Goal: Register for event/course

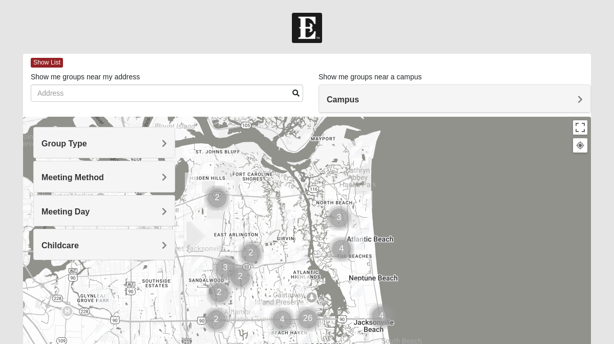
click at [119, 207] on h4 "Meeting Day" at bounding box center [103, 212] width 125 height 10
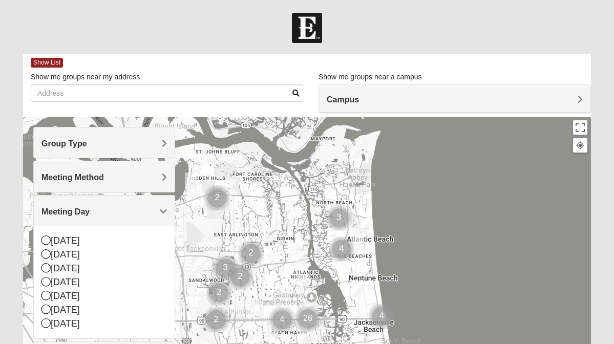
click at [119, 207] on h4 "Meeting Day" at bounding box center [103, 212] width 125 height 10
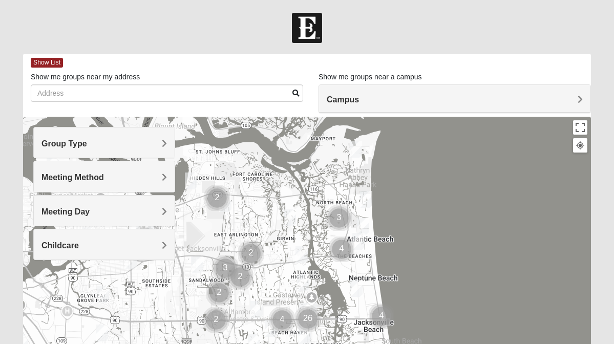
click at [121, 177] on h4 "Meeting Method" at bounding box center [103, 178] width 125 height 10
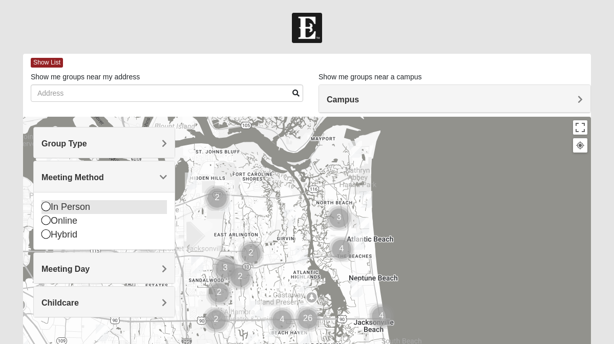
click at [48, 205] on icon at bounding box center [45, 206] width 9 height 9
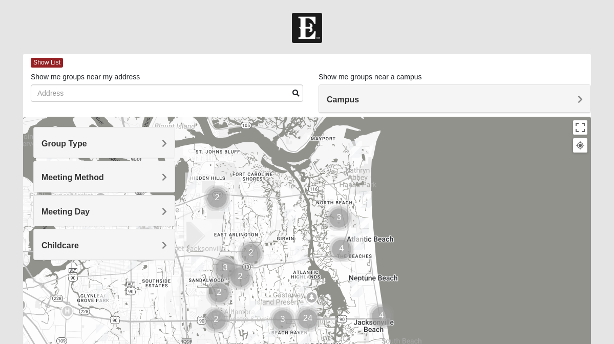
click at [96, 144] on h4 "Group Type" at bounding box center [103, 144] width 125 height 10
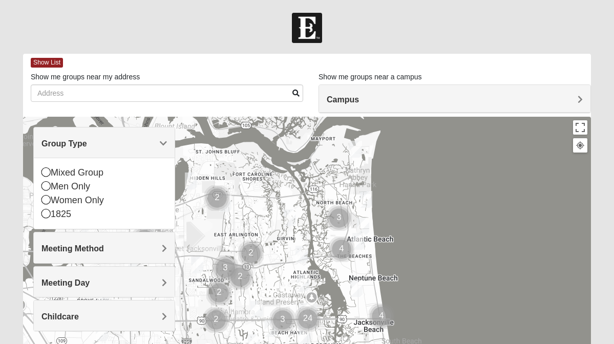
click at [153, 141] on h4 "Group Type" at bounding box center [103, 144] width 125 height 10
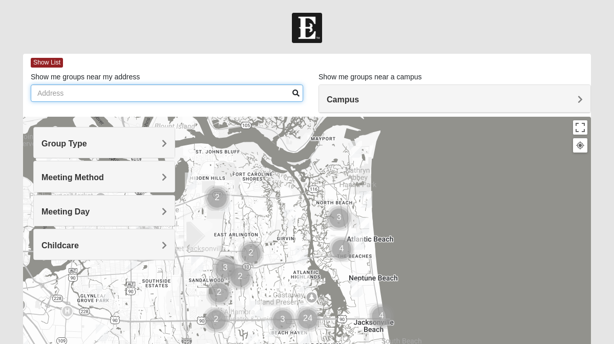
click at [121, 97] on input "Show me groups near my address" at bounding box center [167, 92] width 272 height 17
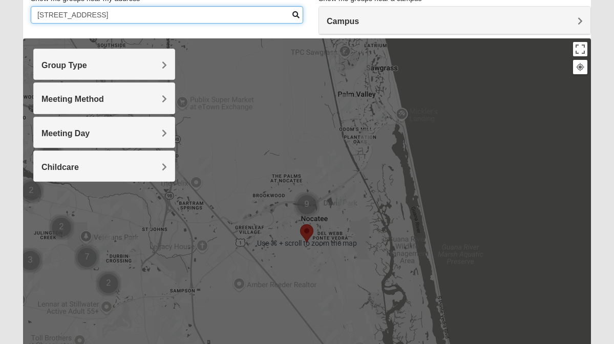
scroll to position [79, 0]
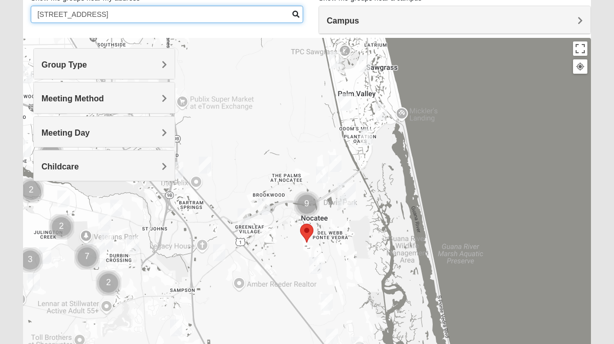
type input "[STREET_ADDRESS]"
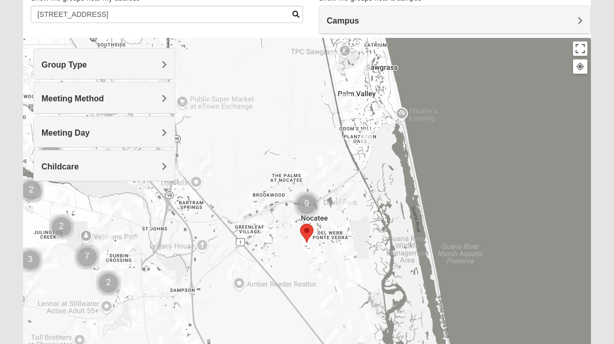
click at [300, 224] on area "Selected Address" at bounding box center [300, 224] width 0 height 0
click at [325, 176] on img "Womens Bonner 32081" at bounding box center [322, 174] width 12 height 17
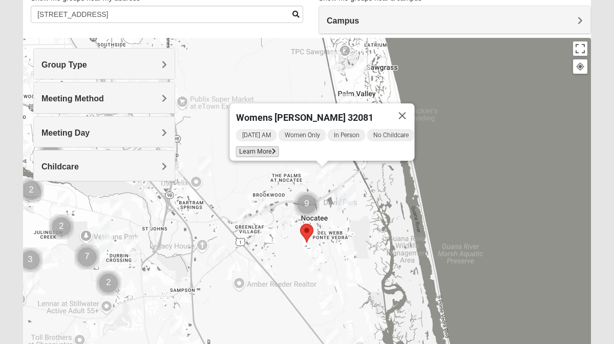
click at [251, 146] on span "Learn More" at bounding box center [257, 151] width 43 height 11
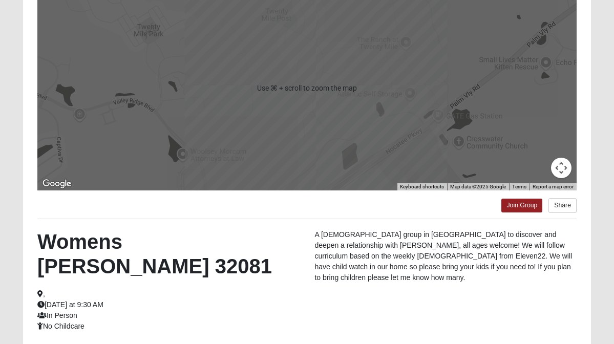
scroll to position [147, 0]
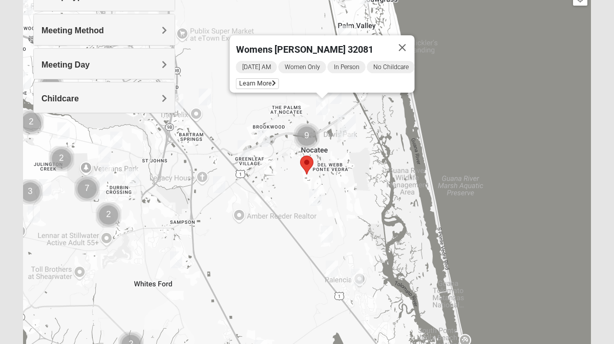
click at [315, 199] on img "Womens Buckland/McGowan 32081" at bounding box center [315, 197] width 12 height 17
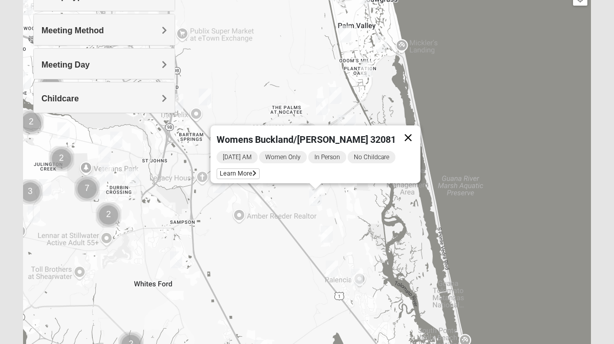
click at [402, 133] on button "Close" at bounding box center [408, 137] width 25 height 25
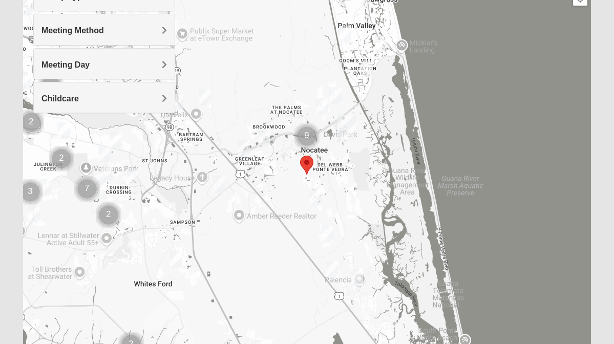
click at [220, 186] on img "Womens Houser 32259" at bounding box center [219, 184] width 12 height 17
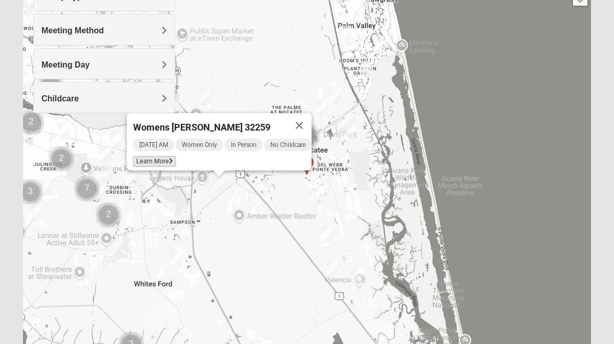
click at [153, 158] on span "Learn More" at bounding box center [154, 161] width 43 height 11
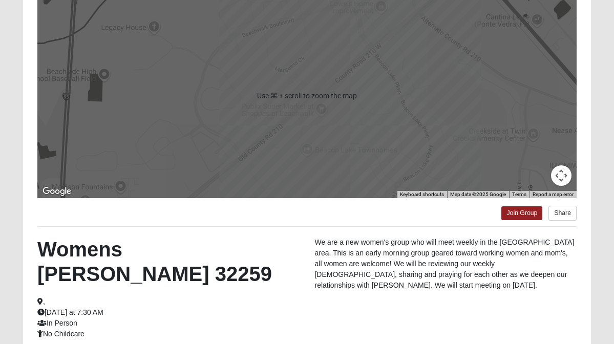
scroll to position [120, 0]
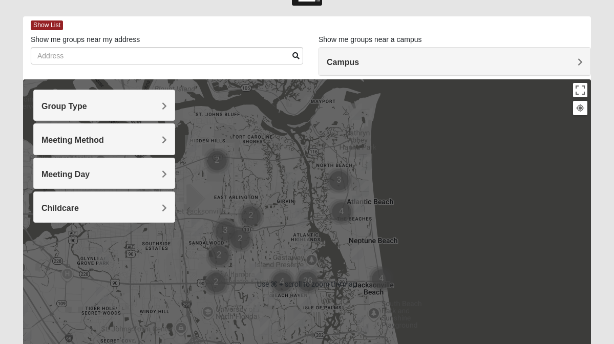
scroll to position [38, 0]
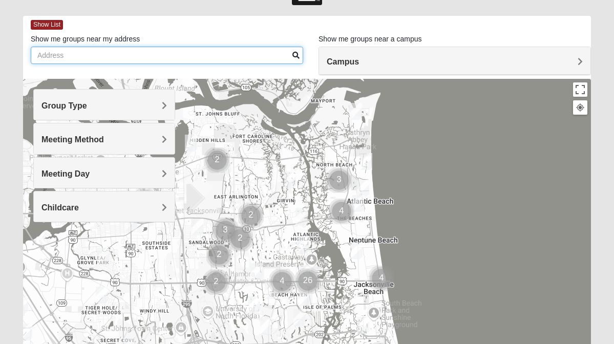
click at [95, 52] on input "Show me groups near my address" at bounding box center [167, 55] width 272 height 17
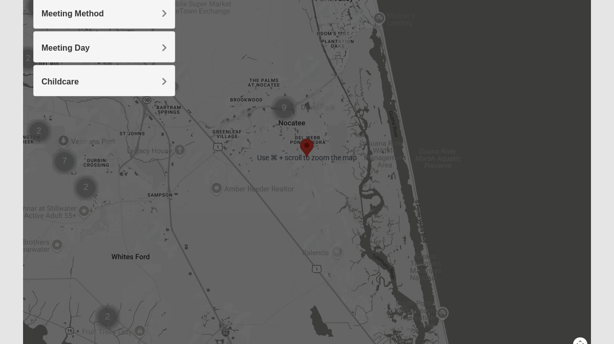
scroll to position [143, 0]
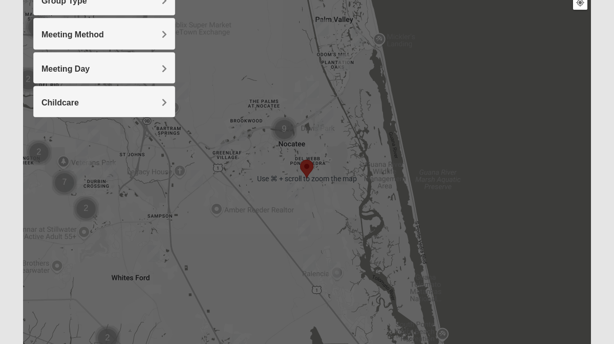
type input "32081"
click at [219, 144] on img "Mixed Buckley 32081" at bounding box center [221, 142] width 12 height 17
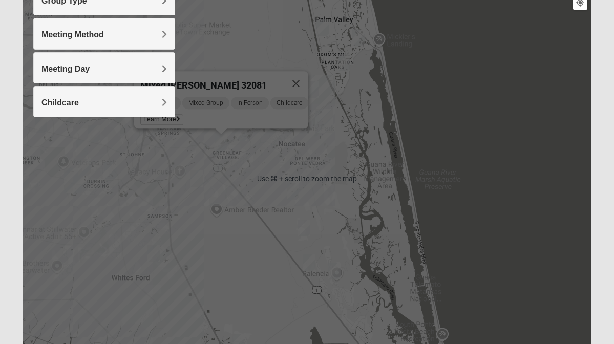
scroll to position [137, 0]
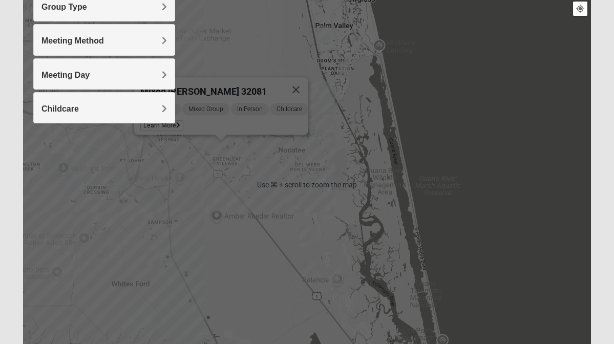
click at [225, 119] on div "Sunday PM Mixed Group In Person Childcare Learn More" at bounding box center [224, 118] width 168 height 33
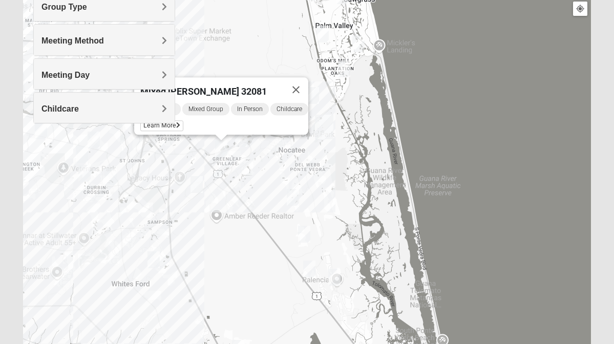
click at [269, 79] on div "Mixed [PERSON_NAME] 32081" at bounding box center [211, 89] width 143 height 25
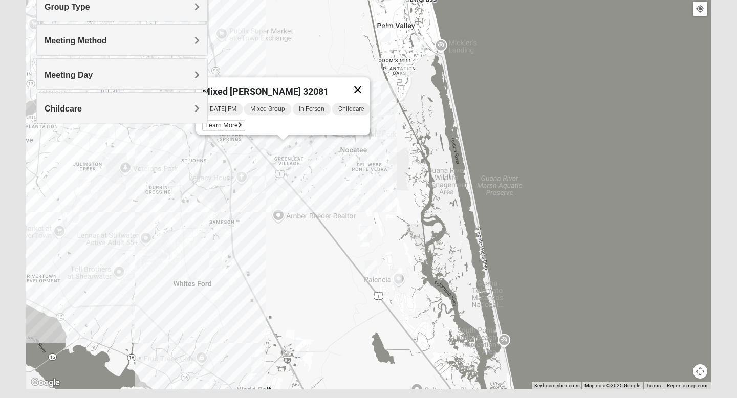
click at [367, 83] on button "Close" at bounding box center [358, 89] width 25 height 25
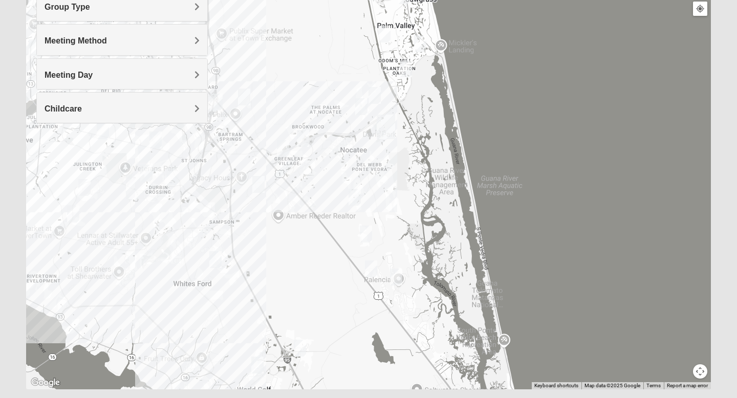
click at [346, 135] on div at bounding box center [368, 185] width 685 height 410
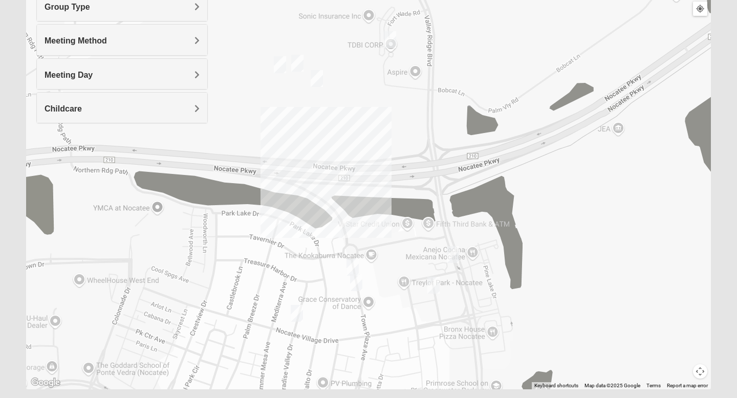
click at [353, 263] on img "Womens Santos (Portuguese-Speaking) 32081" at bounding box center [353, 267] width 12 height 17
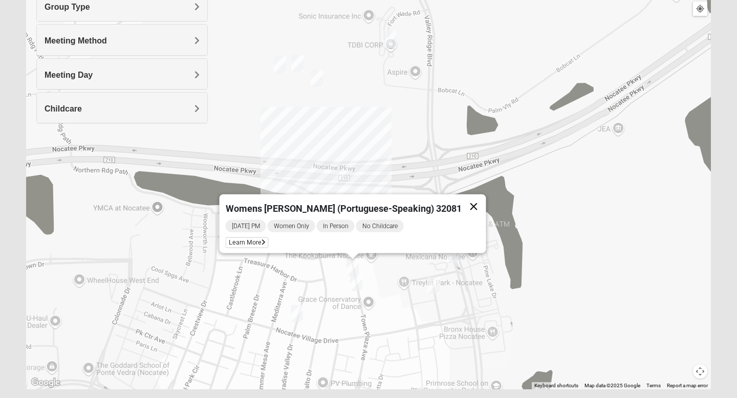
click at [462, 202] on button "Close" at bounding box center [474, 207] width 25 height 25
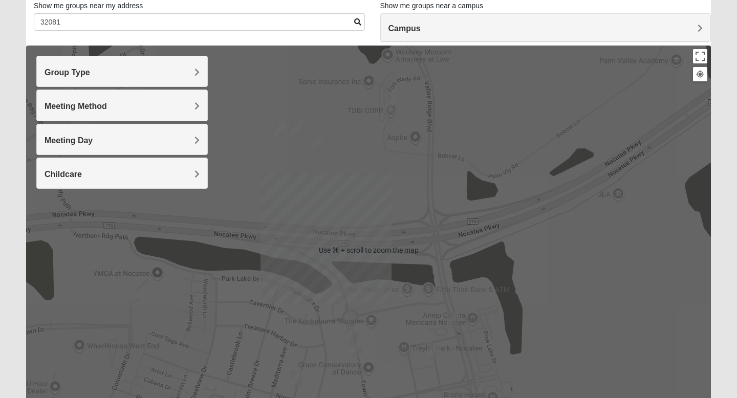
scroll to position [66, 0]
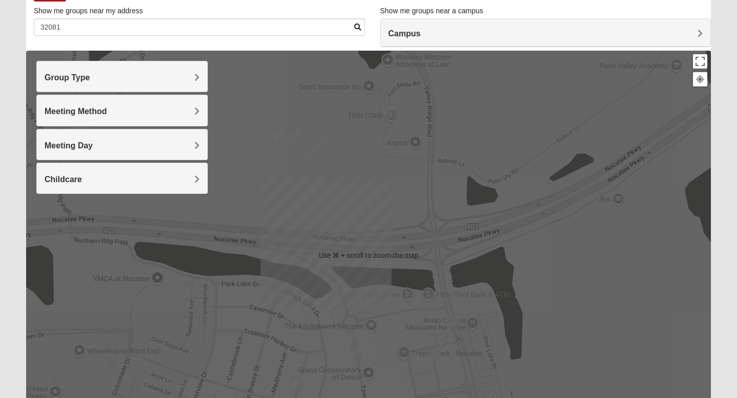
click at [171, 79] on h4 "Group Type" at bounding box center [122, 78] width 155 height 10
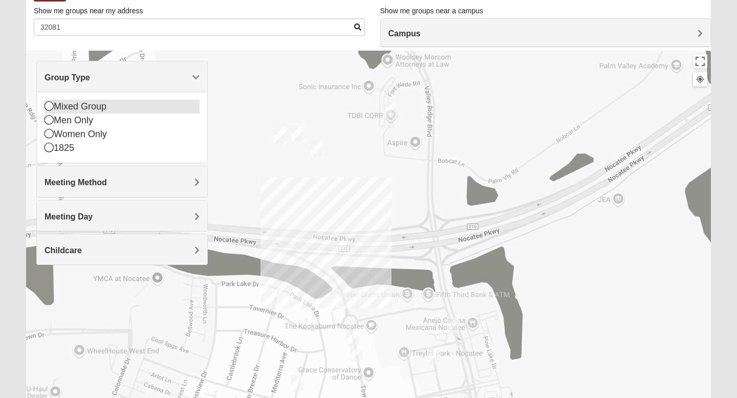
click at [47, 105] on icon at bounding box center [49, 105] width 9 height 9
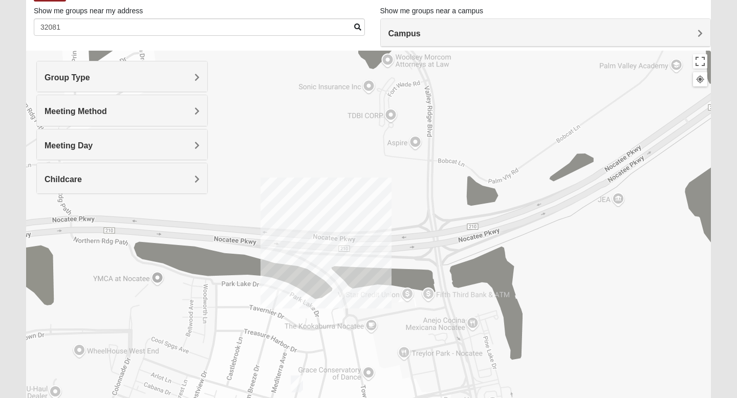
click at [88, 82] on div "Group Type" at bounding box center [122, 76] width 171 height 30
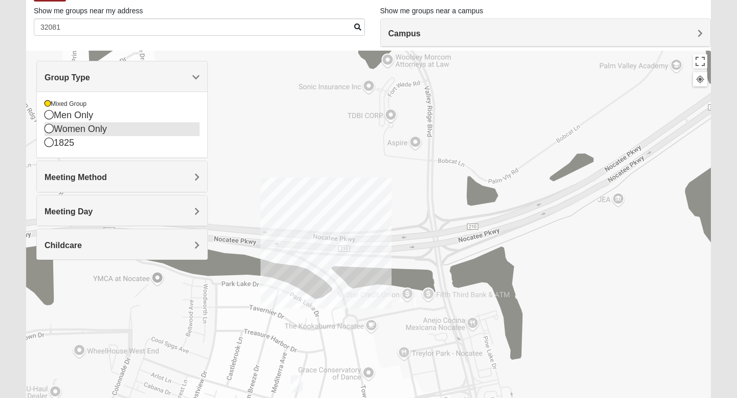
click at [47, 131] on icon at bounding box center [49, 128] width 9 height 9
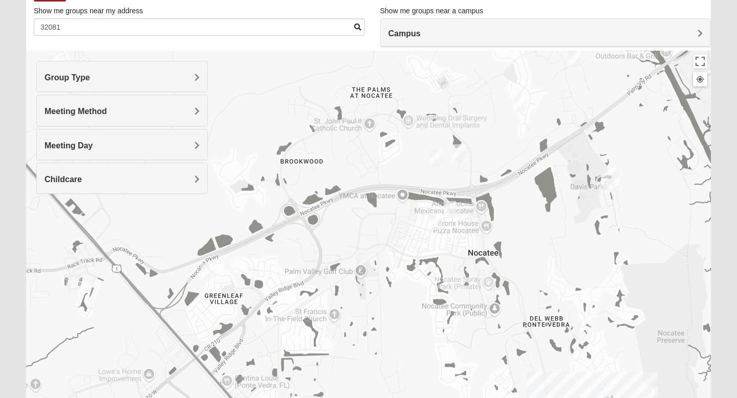
click at [578, 58] on img "Womens Masulli 32081" at bounding box center [575, 59] width 12 height 17
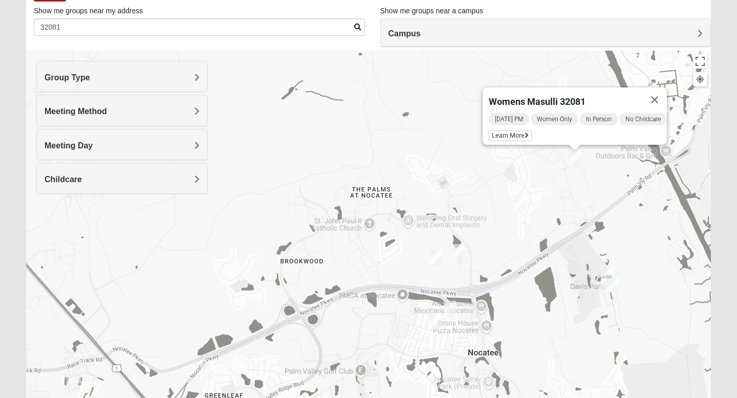
click at [521, 200] on img "Womens Bonner 32081" at bounding box center [520, 203] width 12 height 17
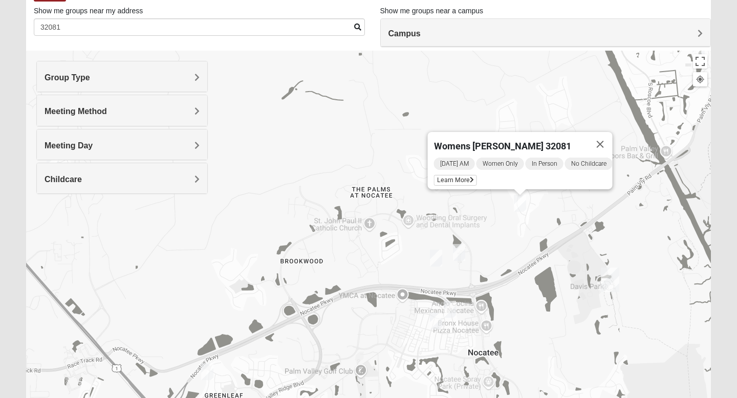
click at [464, 247] on img "Womens Damrow 32081" at bounding box center [459, 252] width 12 height 17
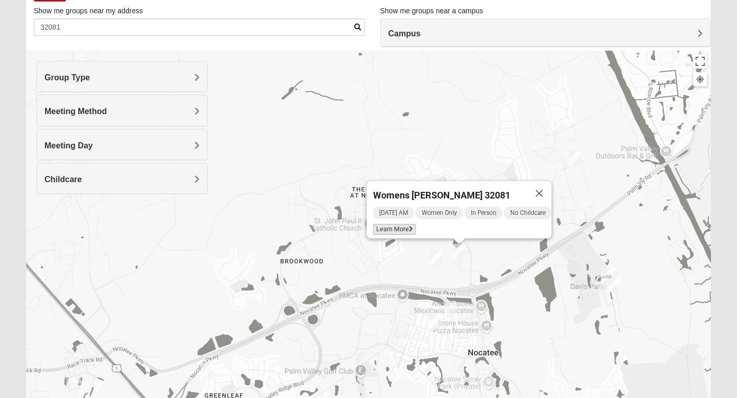
click at [395, 224] on span "Learn More" at bounding box center [394, 229] width 43 height 11
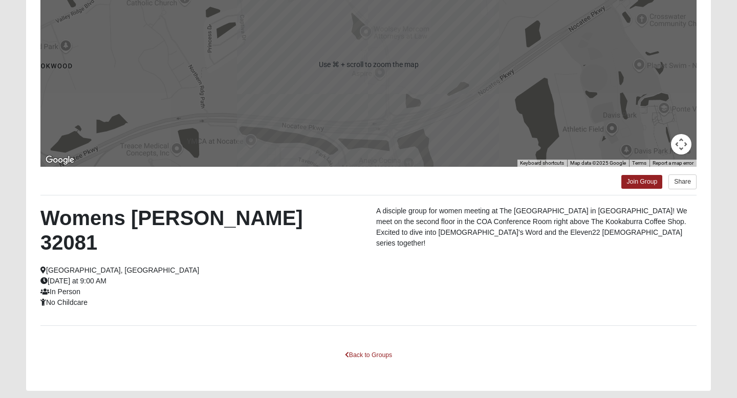
scroll to position [156, 0]
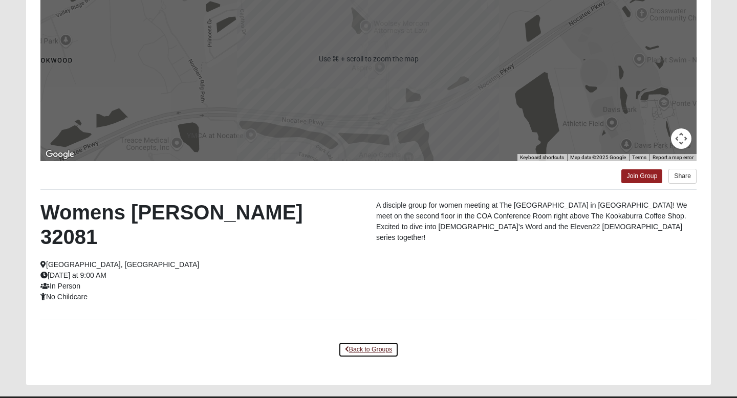
click at [374, 342] on link "Back to Groups" at bounding box center [368, 350] width 60 height 16
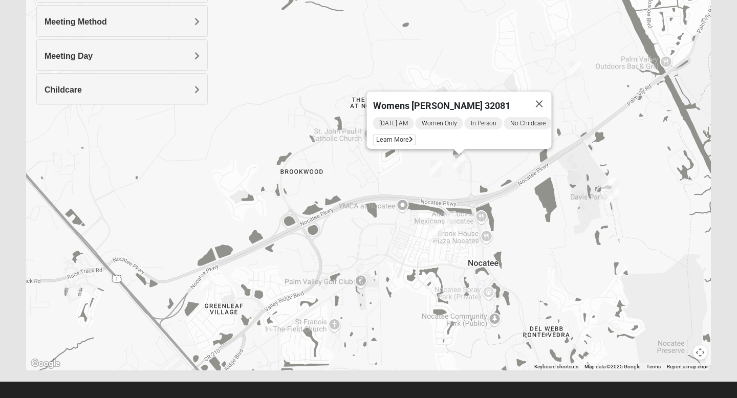
click at [441, 167] on img "Womens Piscitelli 32081" at bounding box center [436, 168] width 12 height 17
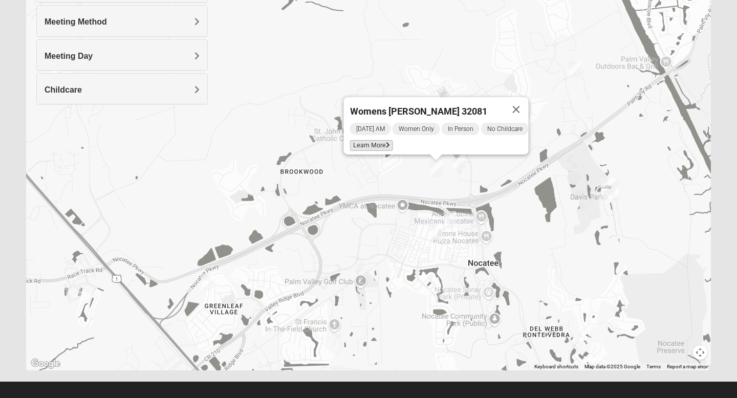
click at [378, 141] on span "Learn More" at bounding box center [371, 145] width 43 height 11
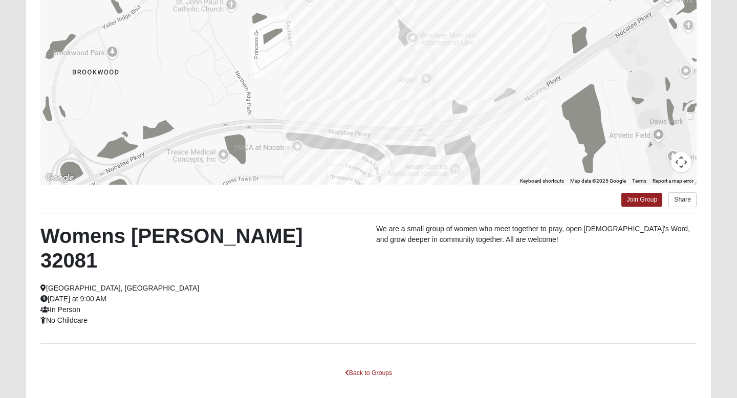
scroll to position [143, 0]
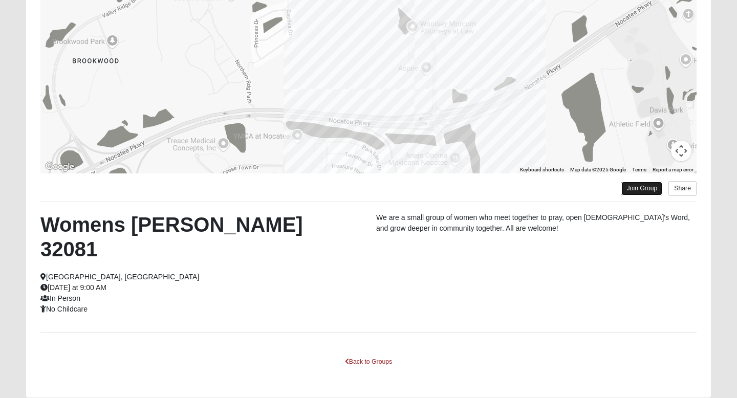
click at [613, 186] on link "Join Group" at bounding box center [642, 189] width 41 height 14
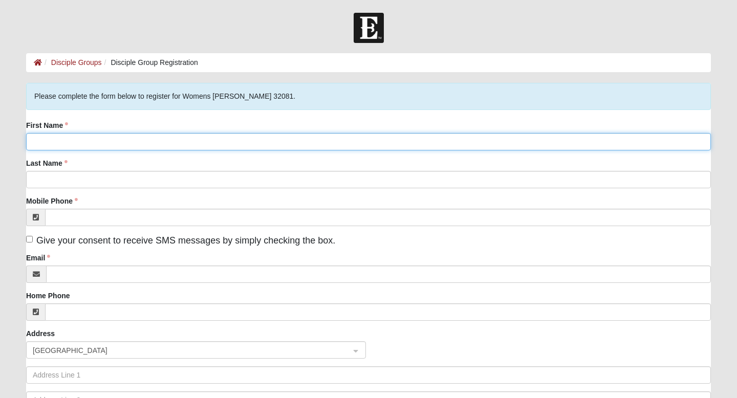
click at [294, 144] on input "First Name" at bounding box center [368, 141] width 685 height 17
type input "Stephanie"
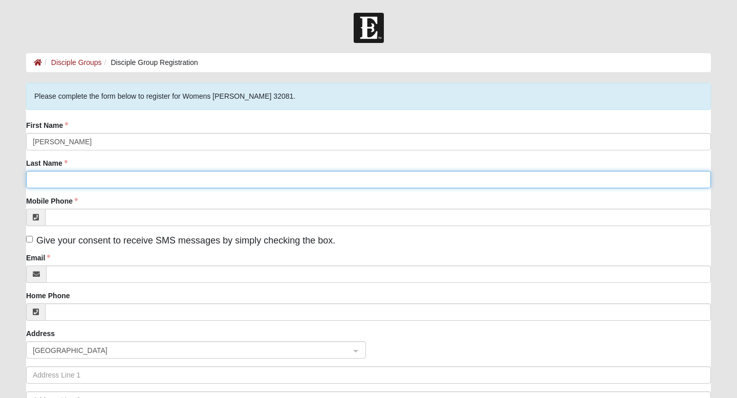
type input "Ledford"
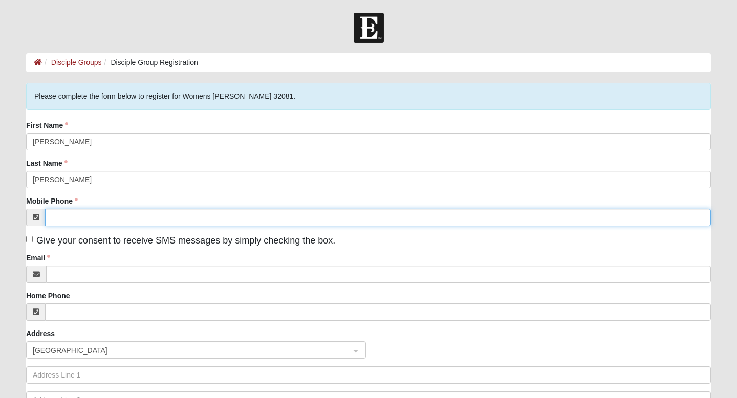
type input "(859) 322-9515"
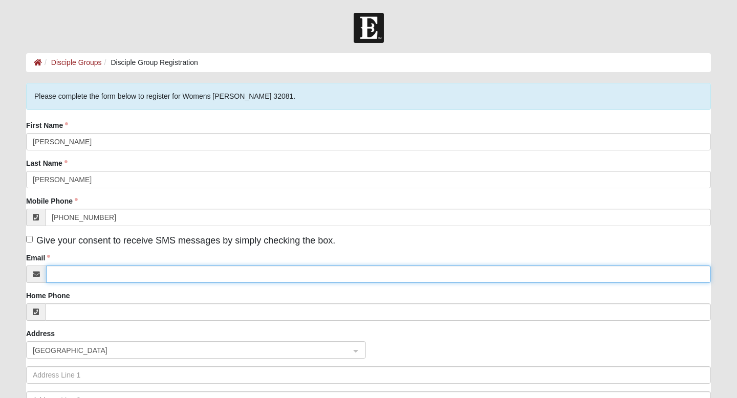
type input "stephanie@hrpartnergroup.com"
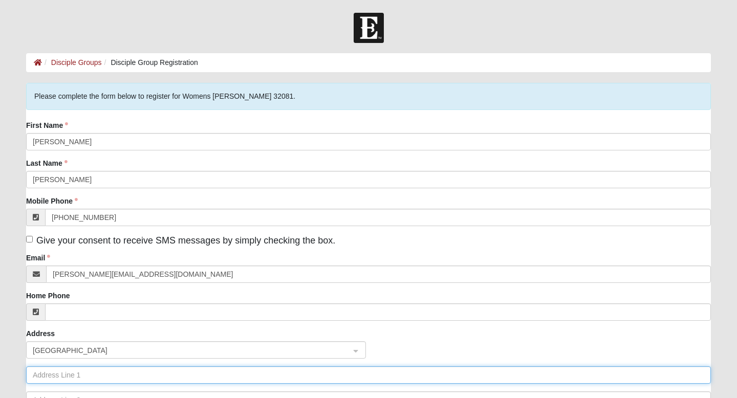
type input "827 Old Bluff Drive"
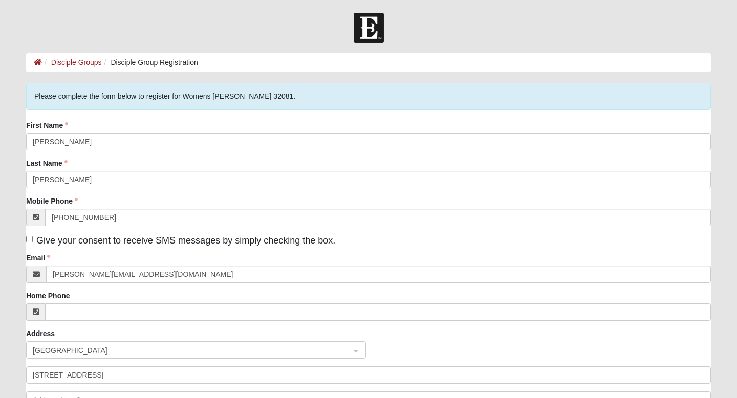
type input "Ponte Vedra Beach"
type input "32081"
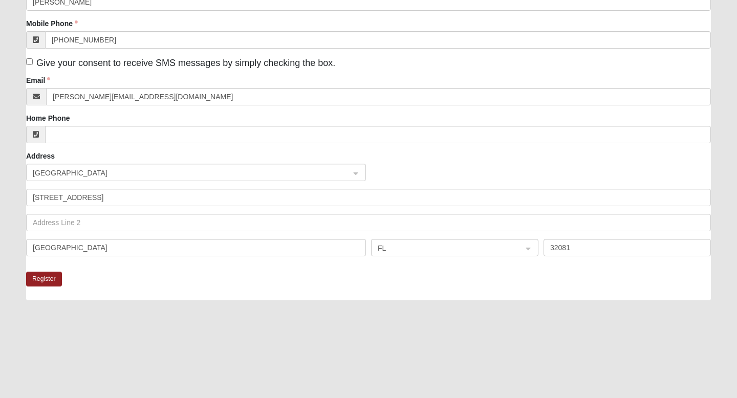
scroll to position [185, 0]
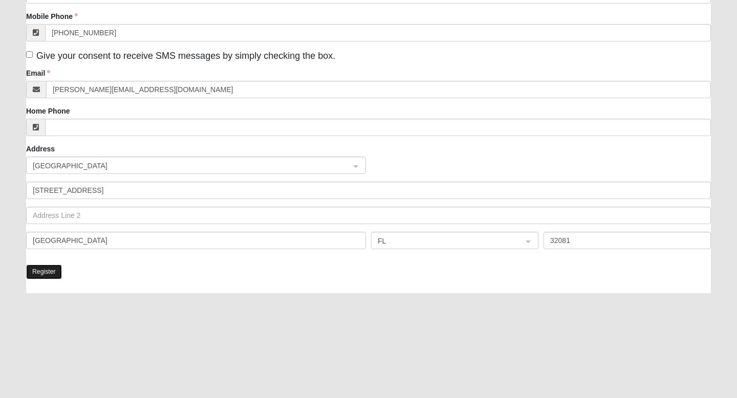
click at [53, 270] on button "Register" at bounding box center [44, 272] width 36 height 15
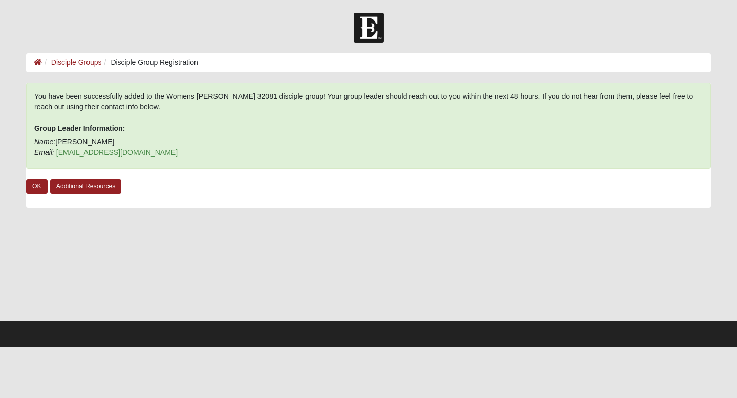
scroll to position [0, 0]
drag, startPoint x: 58, startPoint y: 139, endPoint x: 110, endPoint y: 140, distance: 51.7
click at [110, 140] on p "Name: Pam Piscitelli Email: dolpfan66@gmail.com" at bounding box center [368, 148] width 669 height 22
copy p "Pam Piscitelli"
click at [36, 185] on link "OK" at bounding box center [37, 186] width 22 height 15
